Goal: Task Accomplishment & Management: Use online tool/utility

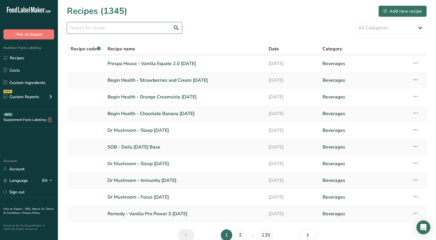
click at [83, 29] on input "text" at bounding box center [124, 28] width 115 height 12
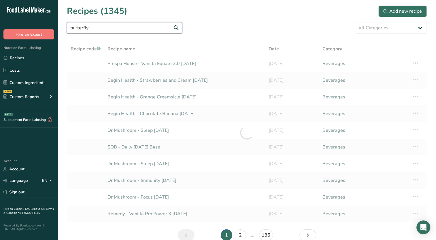
type input "butterfly"
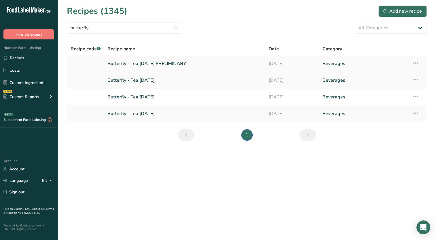
click at [418, 64] on icon at bounding box center [415, 63] width 7 height 10
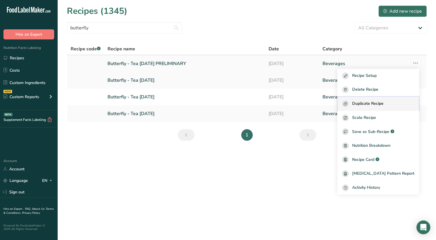
click at [389, 100] on button "Duplicate Recipe" at bounding box center [377, 104] width 81 height 14
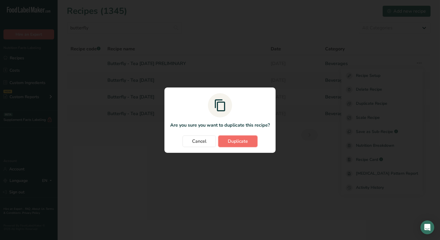
click at [242, 143] on span "Duplicate" at bounding box center [238, 141] width 20 height 7
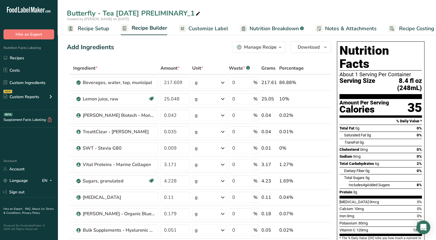
click at [200, 15] on icon at bounding box center [197, 14] width 5 height 8
type input "Butterfly - Tea [DATE]"
click at [21, 61] on link "Recipes" at bounding box center [29, 57] width 58 height 11
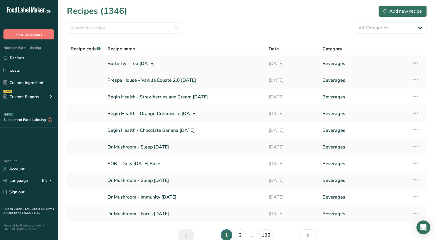
click at [413, 61] on icon at bounding box center [415, 63] width 7 height 10
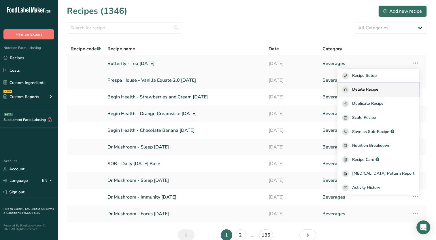
click at [373, 88] on span "Delete Recipe" at bounding box center [365, 89] width 26 height 7
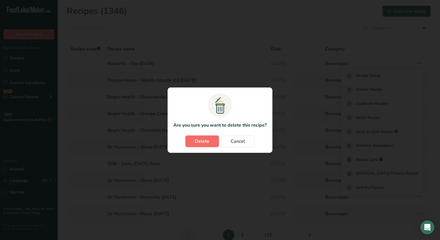
click at [210, 142] on button "Delete" at bounding box center [201, 142] width 33 height 12
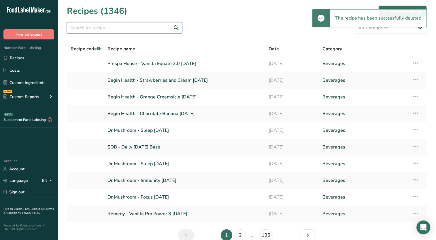
click at [89, 32] on input "text" at bounding box center [124, 28] width 115 height 12
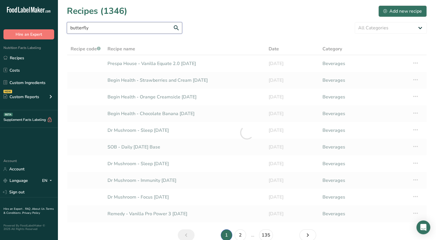
type input "butterfly"
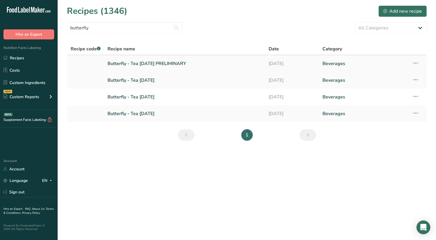
click at [138, 65] on link "Butterfly - Tea [DATE] PRELIMINARY" at bounding box center [184, 64] width 154 height 12
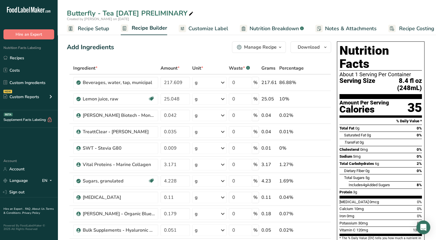
click at [92, 32] on span "Recipe Setup" at bounding box center [93, 29] width 31 height 8
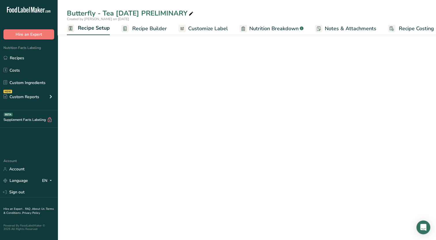
scroll to position [0, 2]
select select "22"
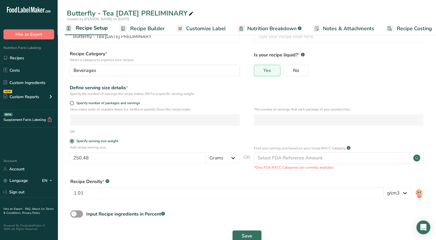
scroll to position [34, 0]
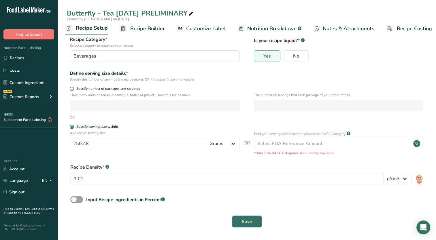
click at [250, 219] on span "Save" at bounding box center [247, 221] width 10 height 7
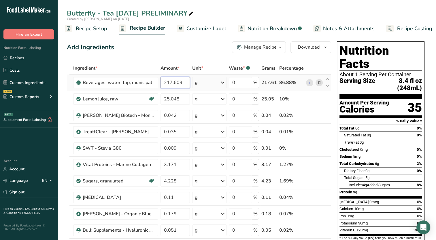
drag, startPoint x: 174, startPoint y: 83, endPoint x: 192, endPoint y: 82, distance: 18.4
click at [192, 82] on tr "Beverages, water, tap, municipal 217.609 g Portions 1 fl oz 1 bottle 8 fl oz 1 …" at bounding box center [198, 83] width 263 height 16
type input "217.788"
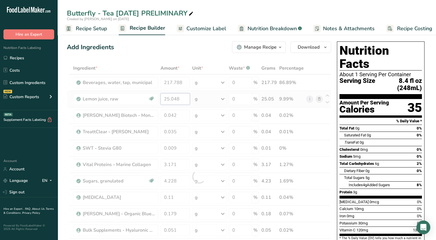
click at [182, 96] on div "Ingredient * Amount * Unit * Waste * .a-a{fill:#347362;}.b-a{fill:#fff;} Grams …" at bounding box center [199, 176] width 264 height 229
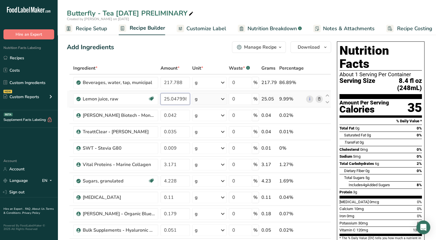
drag, startPoint x: 176, startPoint y: 99, endPoint x: 202, endPoint y: 95, distance: 26.1
click at [202, 95] on tr "Lemon juice, raw Source of Antioxidants Dairy free Gluten free Vegan Vegetarian…" at bounding box center [198, 99] width 263 height 16
type input "25.048"
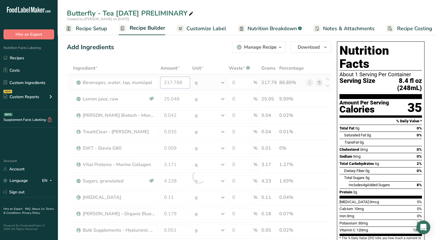
click at [183, 85] on div "Ingredient * Amount * Unit * Waste * .a-a{fill:#347362;}.b-a{fill:#fff;} Grams …" at bounding box center [199, 176] width 264 height 229
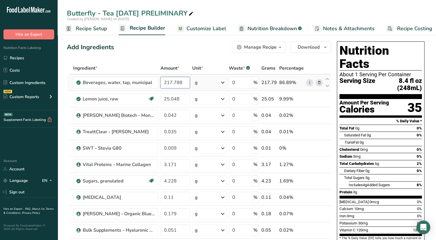
drag, startPoint x: 169, startPoint y: 83, endPoint x: 209, endPoint y: 81, distance: 39.8
click at [209, 81] on tr "Beverages, water, tap, municipal 217.788 g Portions 1 fl oz 1 bottle 8 fl oz 1 …" at bounding box center [198, 83] width 263 height 16
type input "216.416"
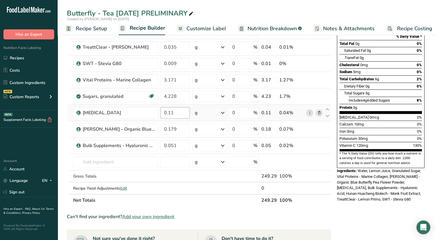
scroll to position [86, 0]
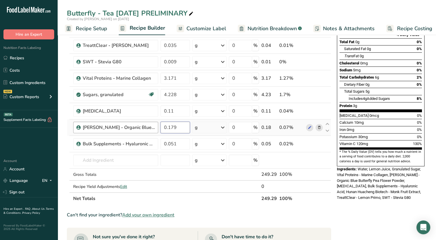
drag, startPoint x: 177, startPoint y: 124, endPoint x: 155, endPoint y: 131, distance: 22.8
click at [155, 131] on tr "[PERSON_NAME] - Organic Blue Butterfly Pea Flower Powder 0.179 g Weight Units g…" at bounding box center [198, 127] width 263 height 16
type input "1.372"
click at [328, 201] on div "Ingredient * Amount * Unit * Waste * .a-a{fill:#347362;}.b-a{fill:#fff;} Grams …" at bounding box center [199, 90] width 264 height 229
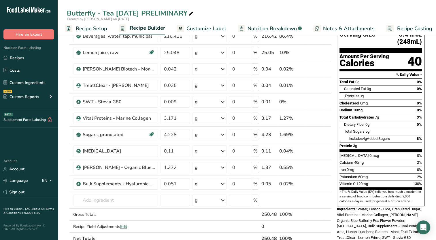
scroll to position [0, 0]
